Goal: Task Accomplishment & Management: Use online tool/utility

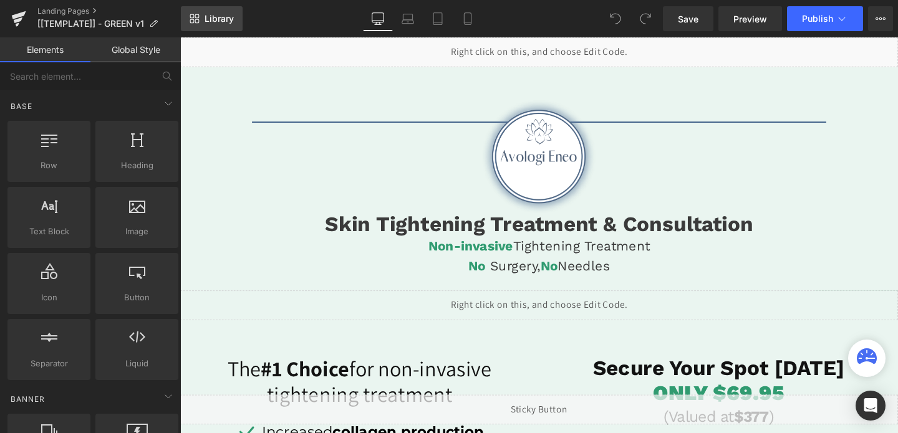
click at [214, 19] on span "Library" at bounding box center [218, 18] width 29 height 11
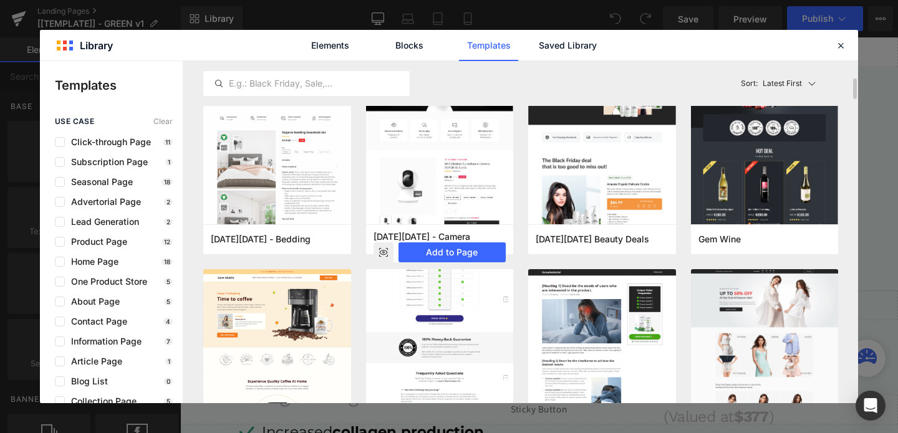
scroll to position [86, 0]
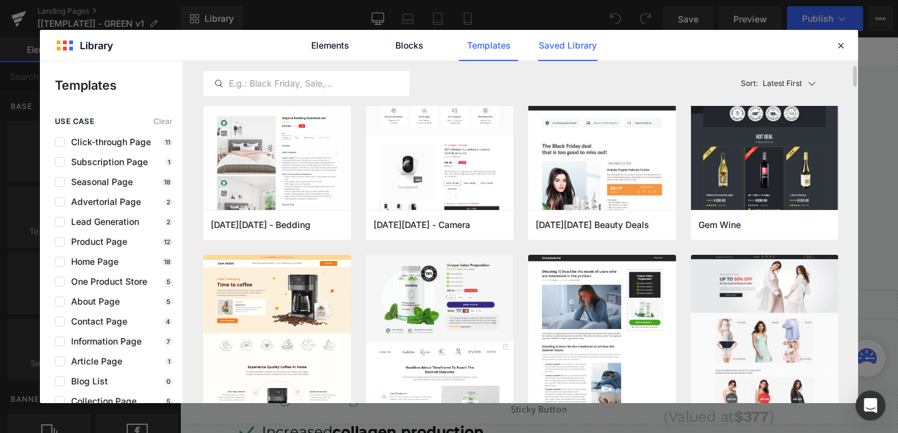
click at [582, 41] on link "Saved Library" at bounding box center [567, 45] width 59 height 31
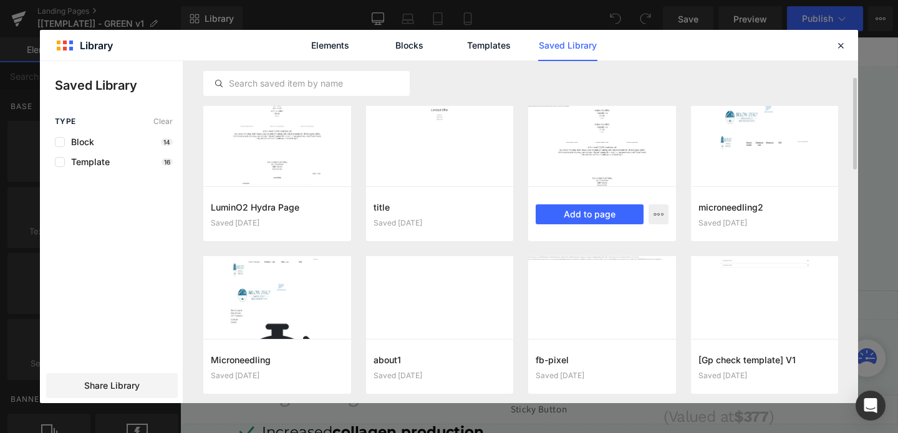
scroll to position [198, 0]
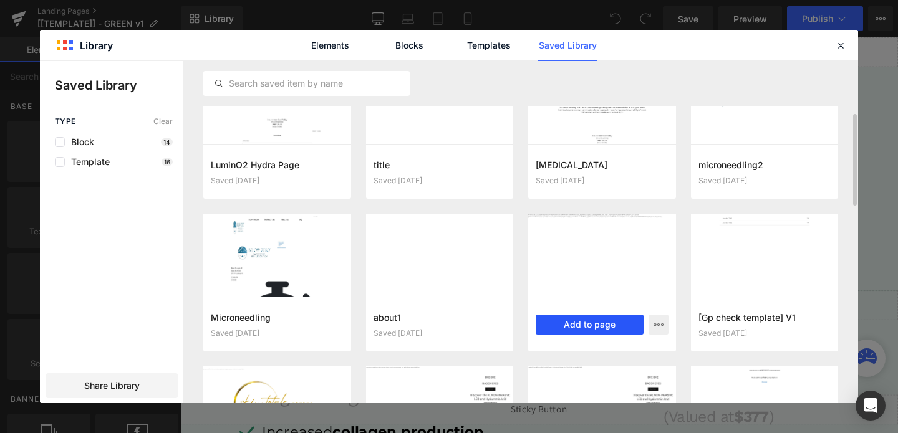
click at [590, 322] on button "Add to page" at bounding box center [590, 325] width 108 height 20
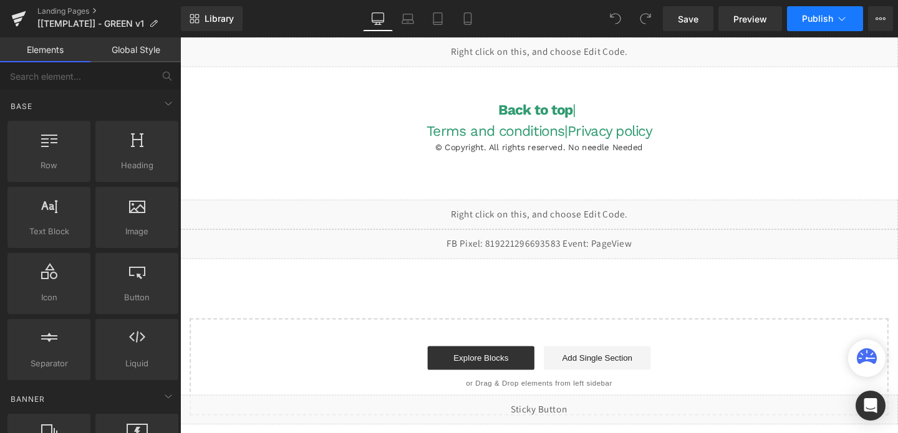
scroll to position [3222, 0]
click at [800, 21] on button "Publish" at bounding box center [825, 18] width 76 height 25
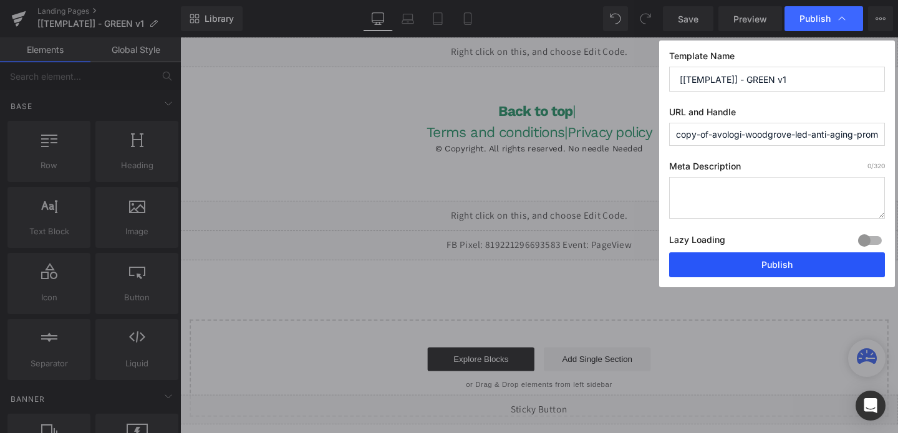
click at [739, 267] on button "Publish" at bounding box center [777, 264] width 216 height 25
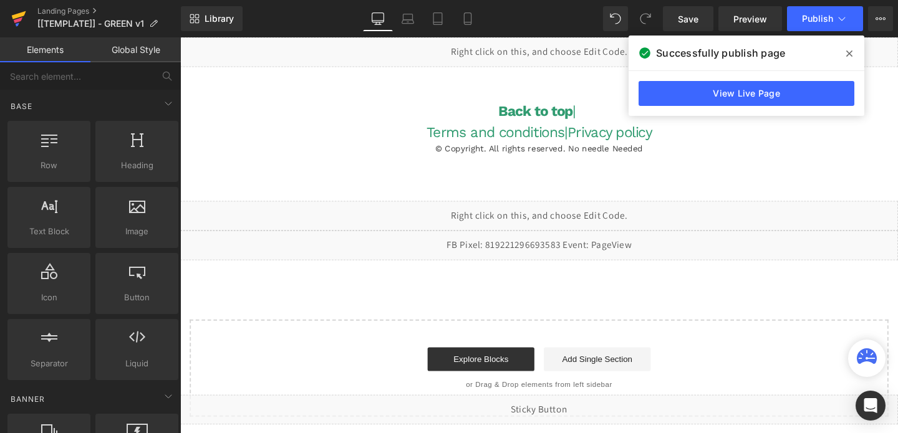
click at [17, 24] on icon at bounding box center [18, 24] width 4 height 4
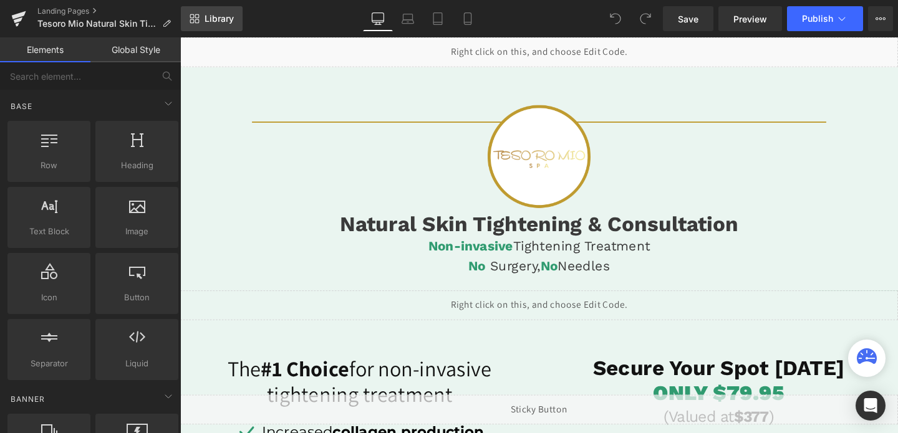
click at [202, 17] on link "Library" at bounding box center [212, 18] width 62 height 25
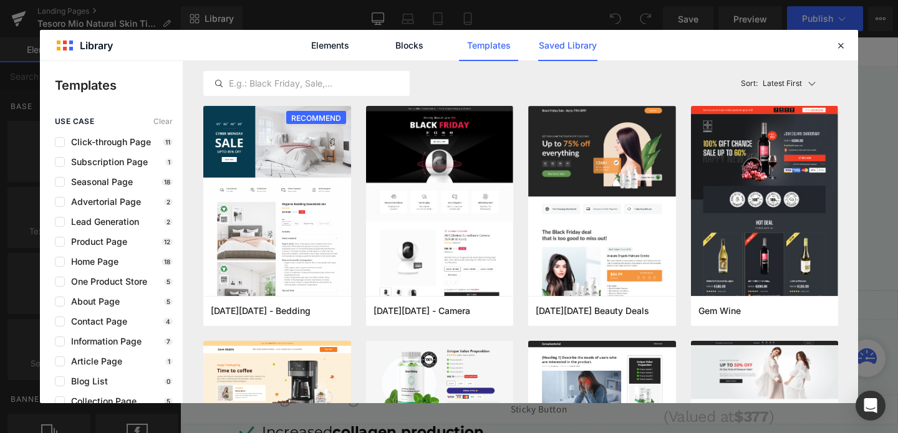
click at [0, 0] on link "Saved Library" at bounding box center [0, 0] width 0 height 0
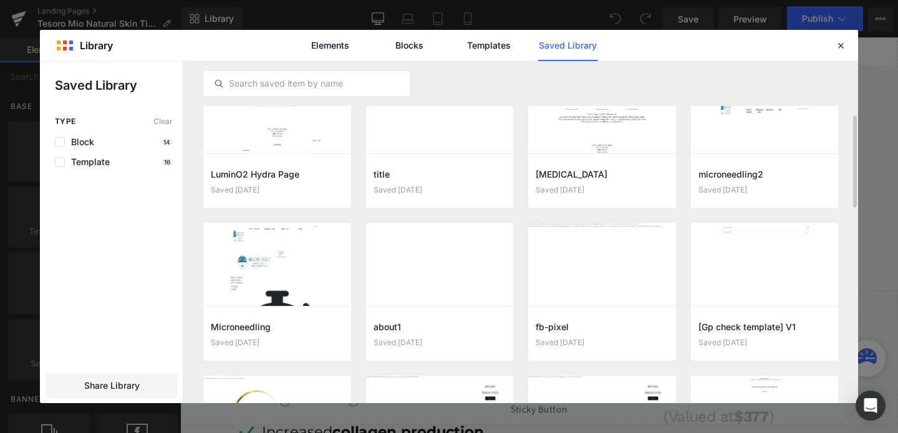
scroll to position [194, 0]
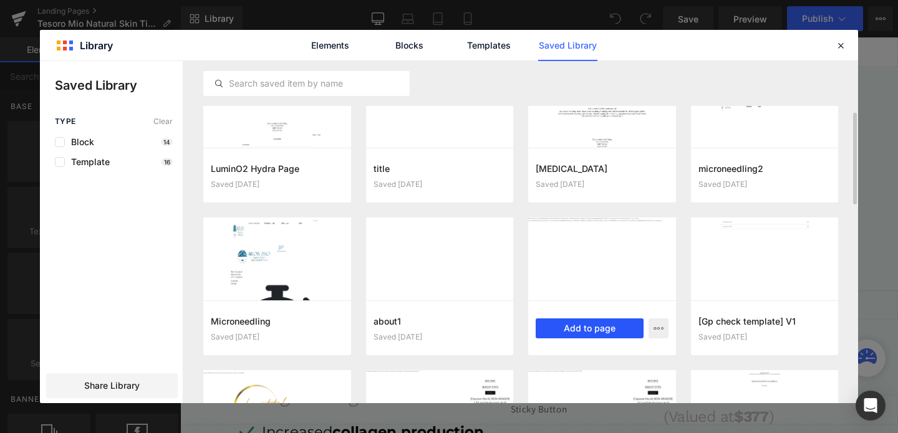
click at [565, 330] on button "Add to page" at bounding box center [590, 329] width 108 height 20
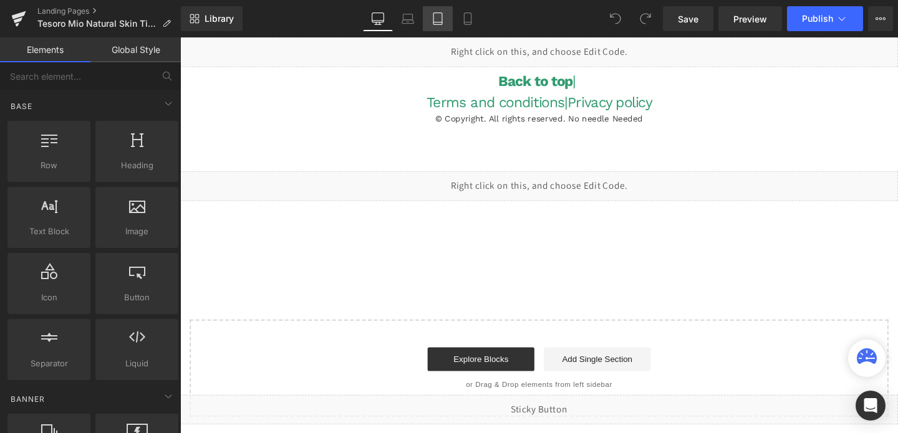
scroll to position [3229, 0]
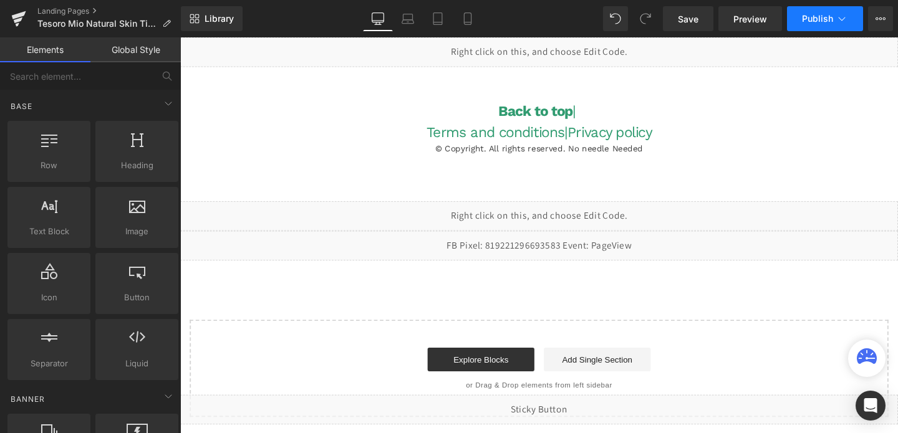
click at [822, 24] on button "Publish" at bounding box center [825, 18] width 76 height 25
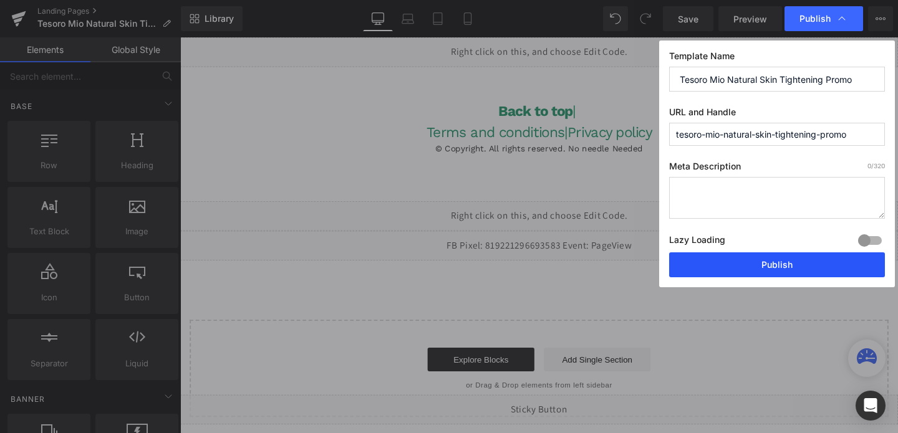
click at [744, 272] on button "Publish" at bounding box center [777, 264] width 216 height 25
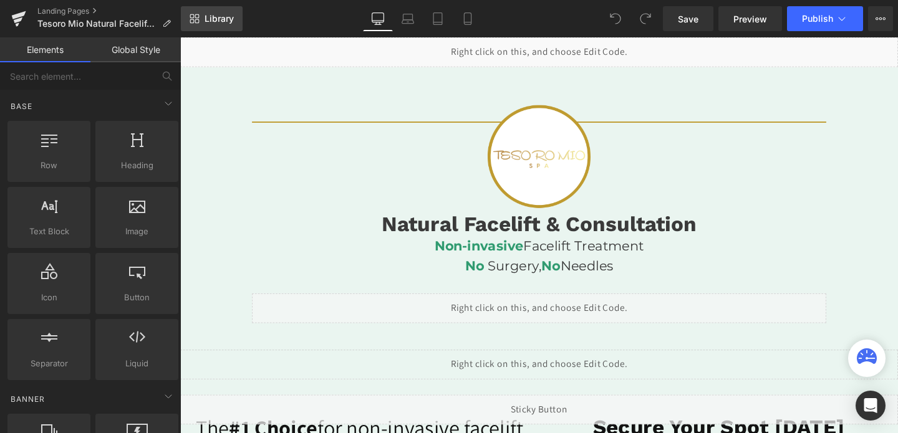
click at [204, 28] on link "Library" at bounding box center [212, 18] width 62 height 25
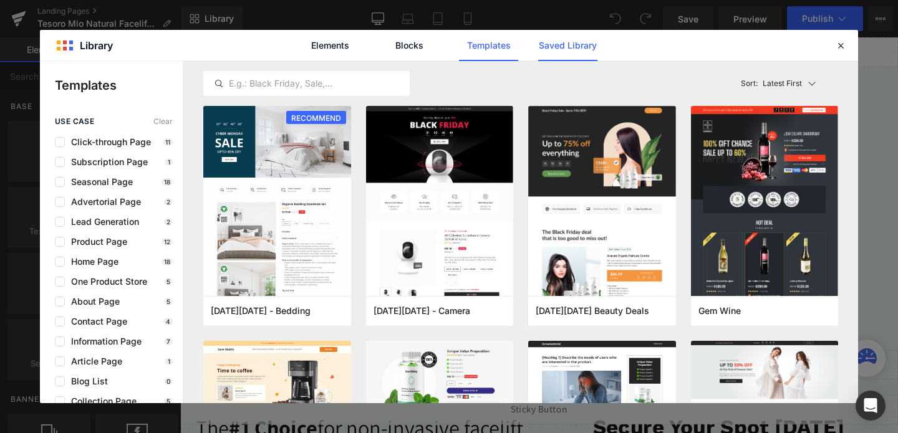
click at [0, 0] on link "Saved Library" at bounding box center [0, 0] width 0 height 0
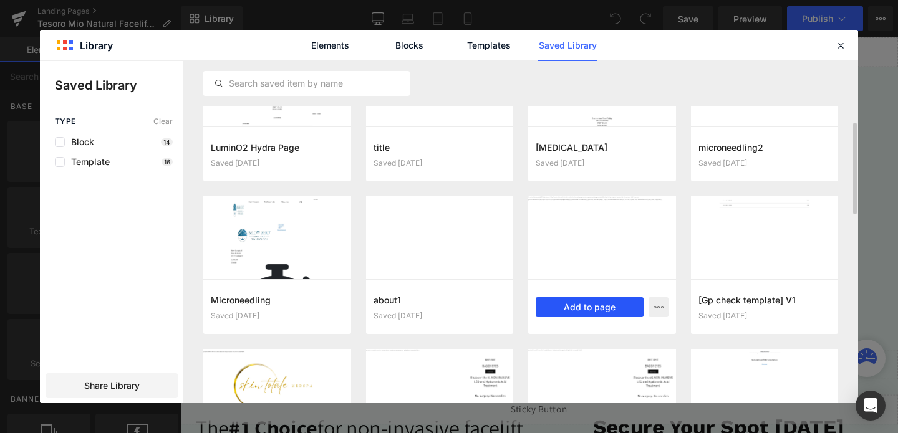
scroll to position [218, 0]
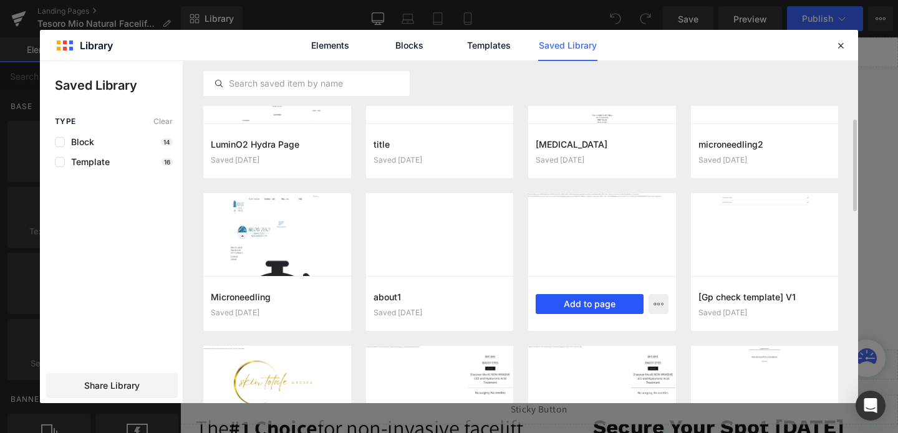
click at [588, 308] on button "Add to page" at bounding box center [590, 304] width 108 height 20
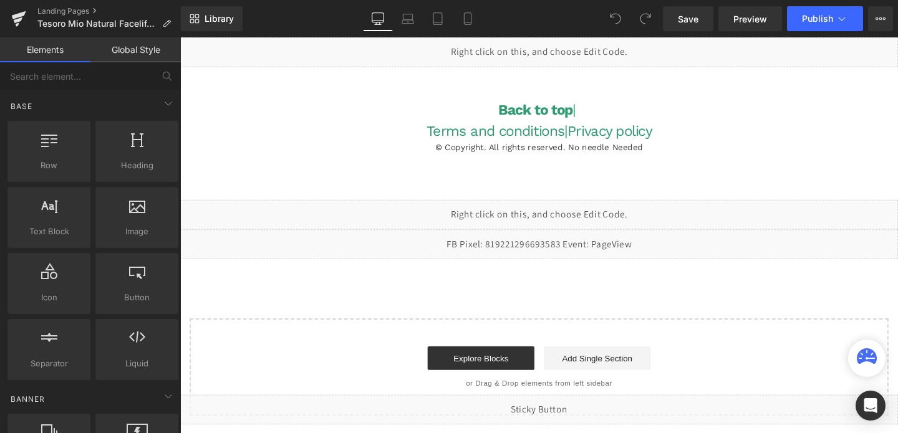
scroll to position [3295, 0]
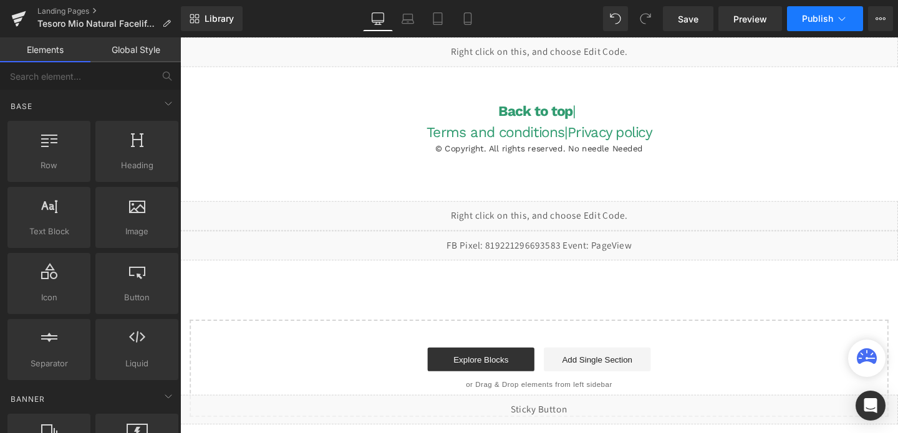
click at [789, 17] on button "Publish" at bounding box center [825, 18] width 76 height 25
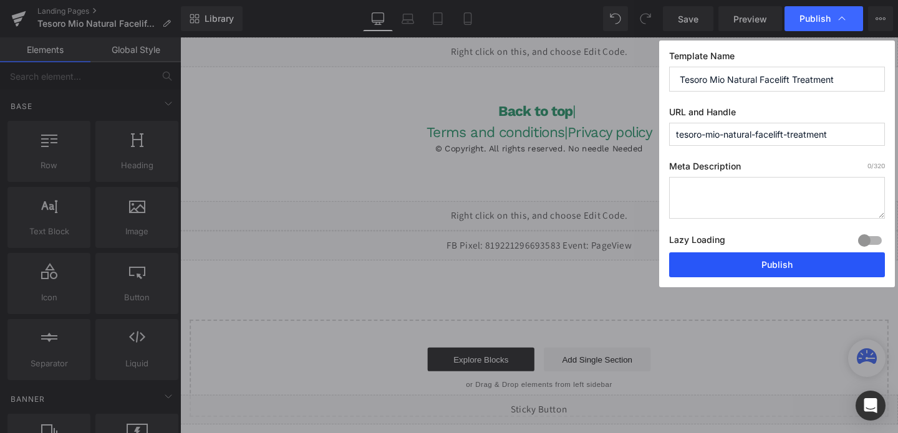
click at [749, 273] on button "Publish" at bounding box center [777, 264] width 216 height 25
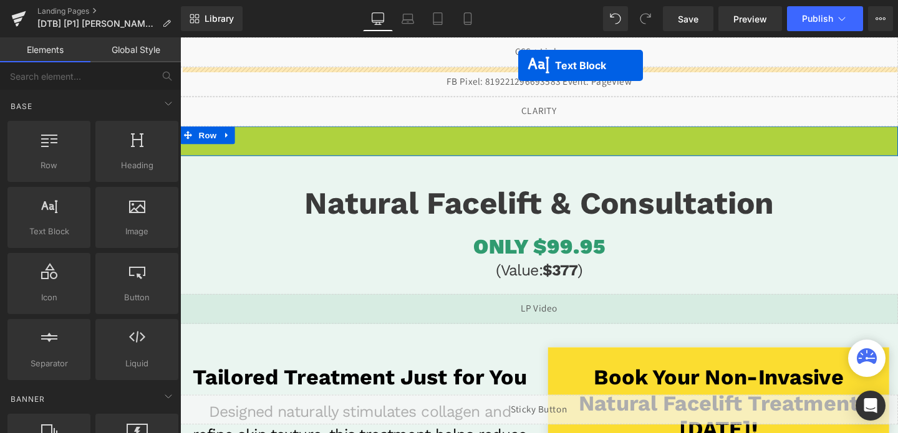
drag, startPoint x: 522, startPoint y: 165, endPoint x: 536, endPoint y: 67, distance: 99.4
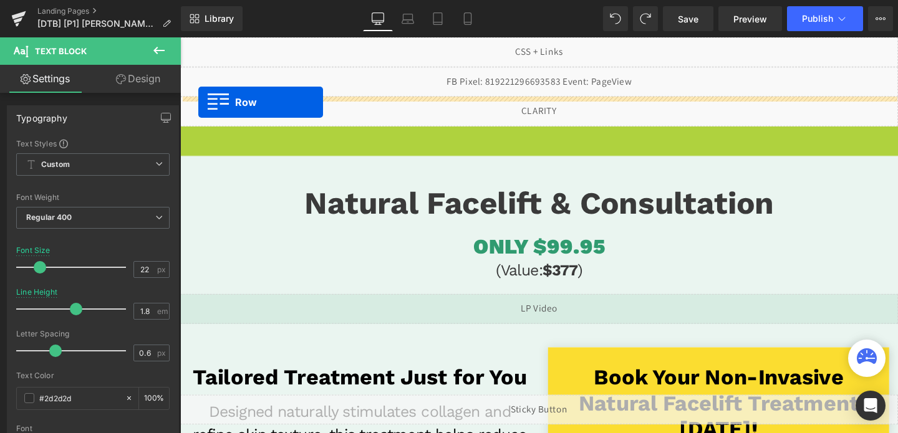
drag, startPoint x: 189, startPoint y: 142, endPoint x: 199, endPoint y: 105, distance: 37.5
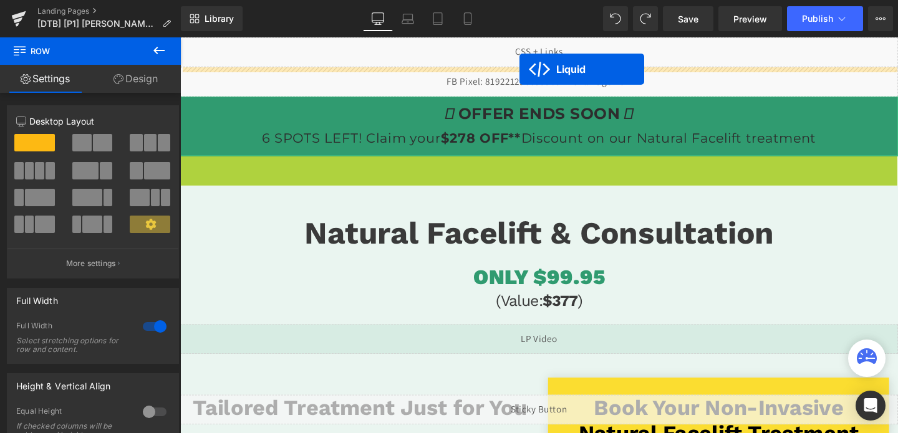
drag, startPoint x: 522, startPoint y: 174, endPoint x: 537, endPoint y: 71, distance: 103.9
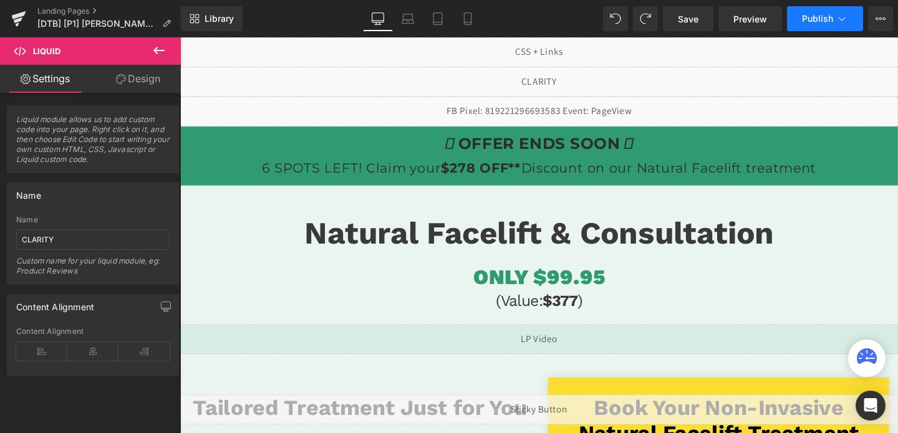
click at [819, 19] on span "Publish" at bounding box center [817, 19] width 31 height 10
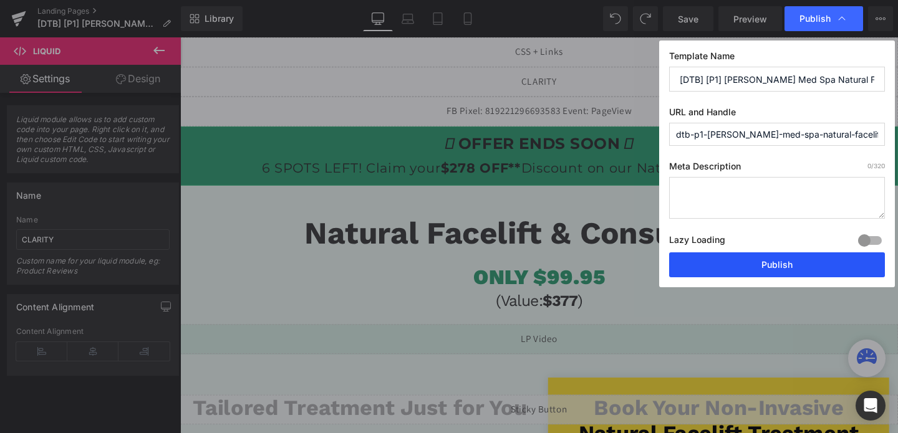
click at [763, 262] on button "Publish" at bounding box center [777, 264] width 216 height 25
